Goal: Complete application form

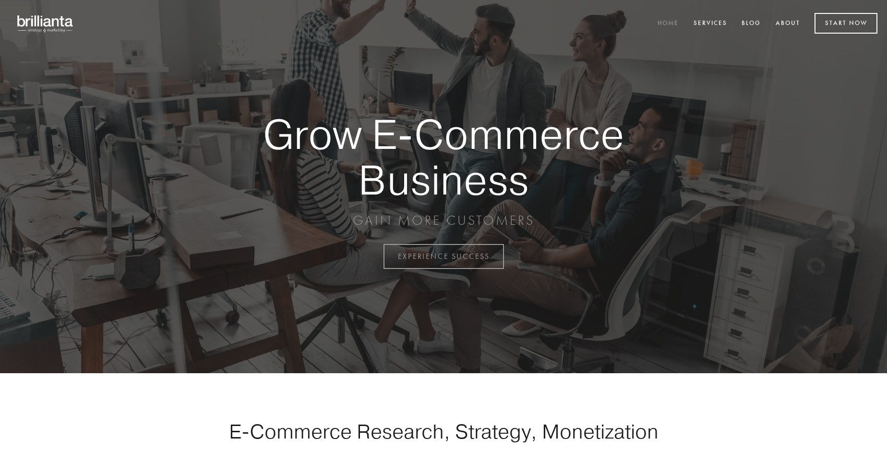
scroll to position [2515, 0]
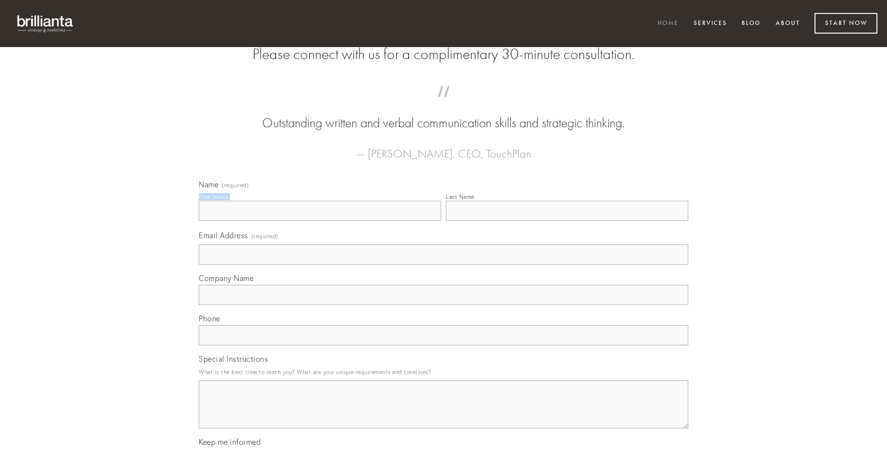
type input "[PERSON_NAME]"
click at [567, 221] on input "Last Name" at bounding box center [567, 211] width 242 height 20
type input "[PERSON_NAME]"
click at [443, 264] on input "Email Address (required)" at bounding box center [443, 254] width 489 height 20
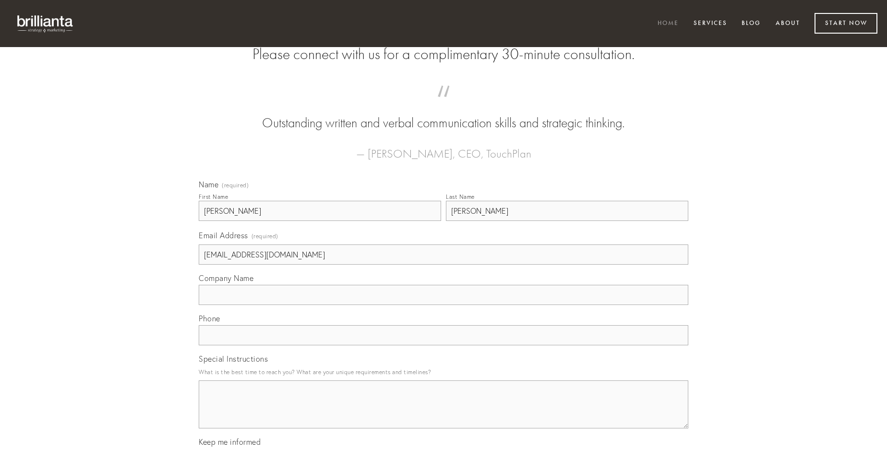
type input "[EMAIL_ADDRESS][DOMAIN_NAME]"
click at [443, 305] on input "Company Name" at bounding box center [443, 295] width 489 height 20
type input "uterque"
click at [443, 345] on input "text" at bounding box center [443, 335] width 489 height 20
click at [443, 413] on textarea "Special Instructions" at bounding box center [443, 404] width 489 height 48
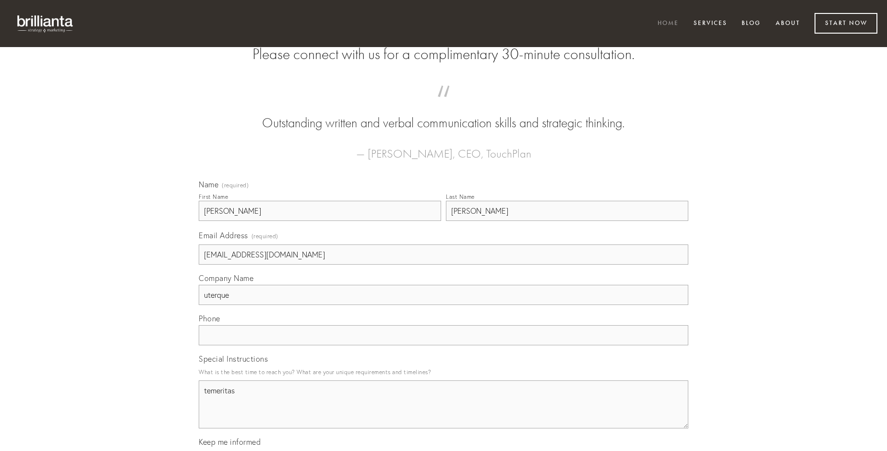
type textarea "temeritas"
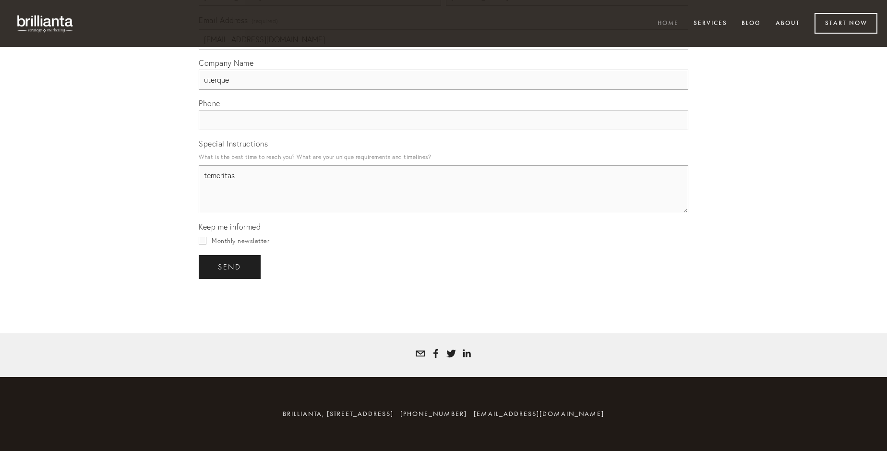
click at [230, 266] on span "send" at bounding box center [230, 266] width 24 height 9
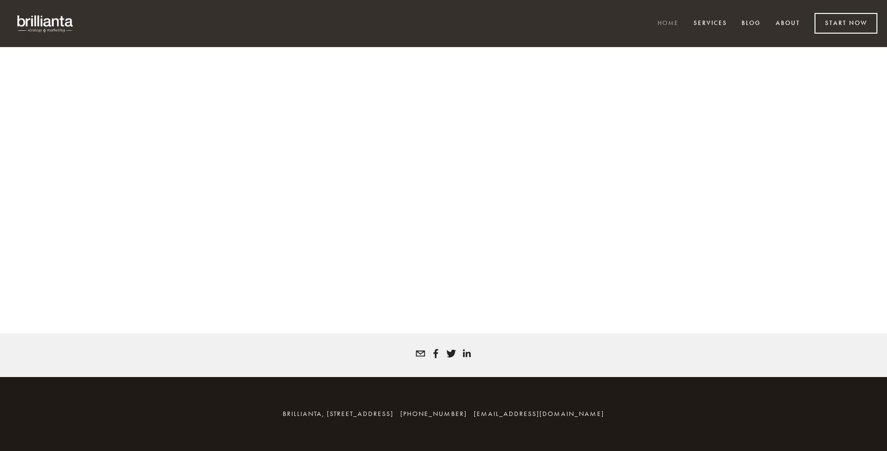
scroll to position [2502, 0]
